Goal: Navigation & Orientation: Understand site structure

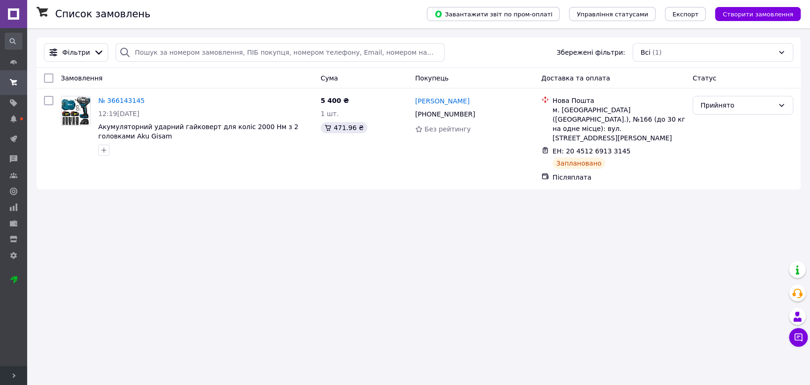
click at [21, 19] on link at bounding box center [13, 14] width 27 height 28
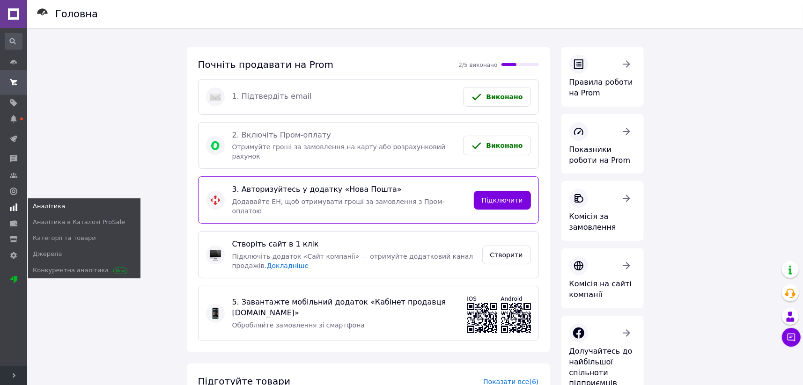
click at [20, 203] on span at bounding box center [13, 207] width 27 height 8
